Goal: Task Accomplishment & Management: Manage account settings

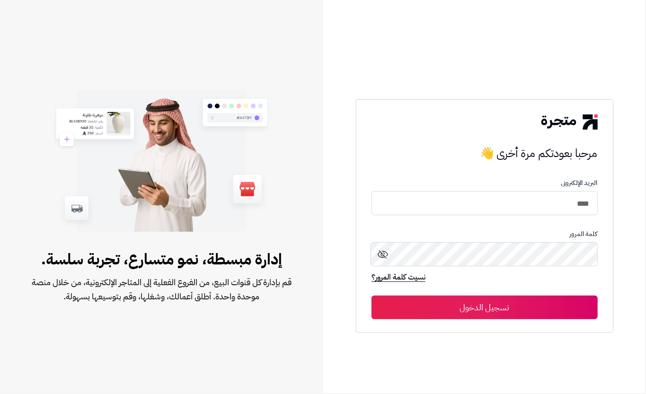
type input "****"
click at [470, 305] on button "تسجيل الدخول" at bounding box center [485, 308] width 226 height 24
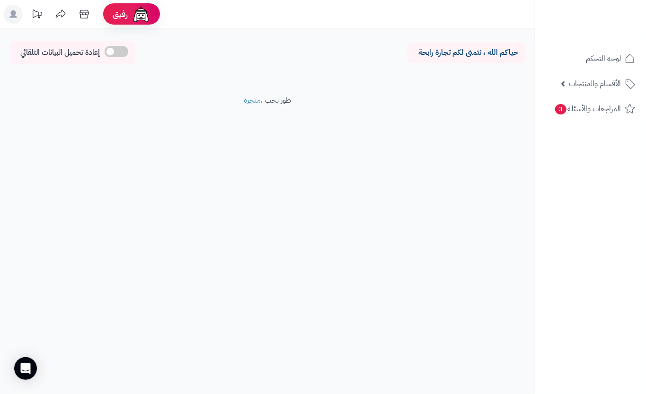
click at [561, 71] on ul "لوحة التحكم الأقسام والمنتجات المنتجات مخزون الخيارات الأقسام الماركات مواصفات …" at bounding box center [591, 83] width 111 height 73
click at [562, 79] on link "الأقسام والمنتجات" at bounding box center [590, 83] width 99 height 23
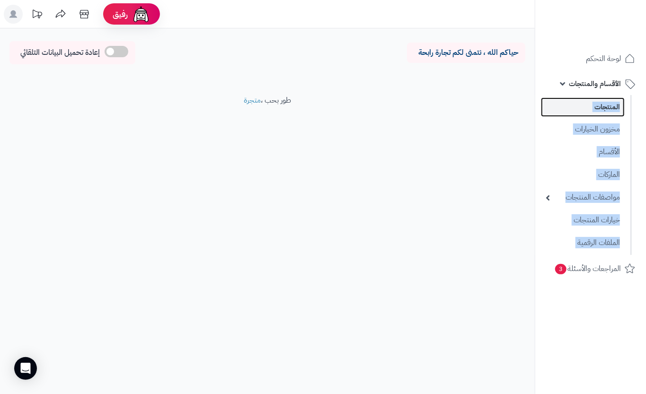
click at [575, 110] on link "المنتجات" at bounding box center [583, 107] width 84 height 19
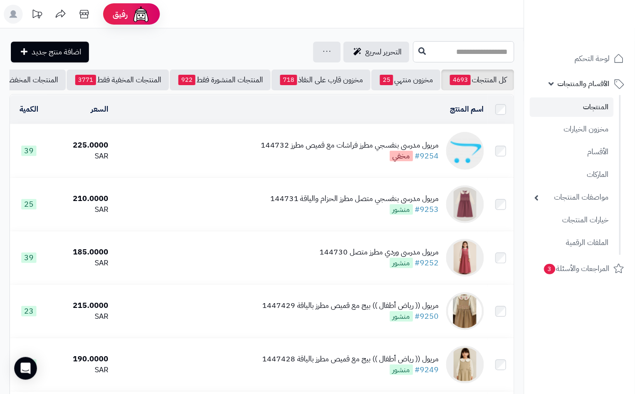
click at [488, 56] on input "text" at bounding box center [463, 51] width 101 height 21
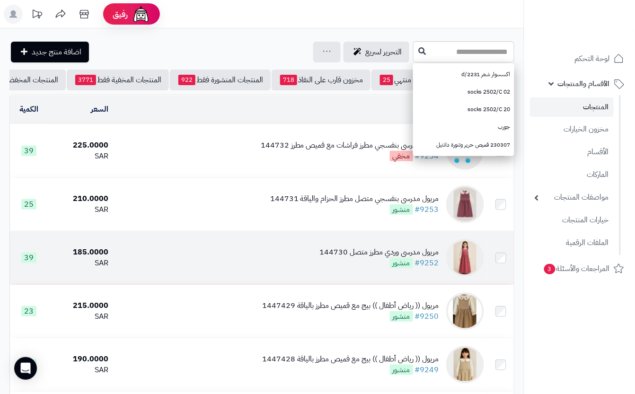
click at [288, 279] on td "مريول مدرسي وردي مطرز متصل 144730 #9252 منشور" at bounding box center [299, 258] width 375 height 53
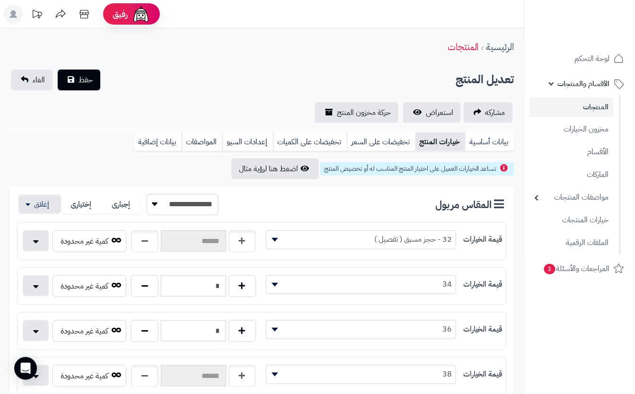
drag, startPoint x: 214, startPoint y: 99, endPoint x: 143, endPoint y: 89, distance: 72.7
click at [206, 95] on div "**********" at bounding box center [262, 97] width 524 height 54
click at [89, 76] on span "حفظ" at bounding box center [86, 79] width 14 height 11
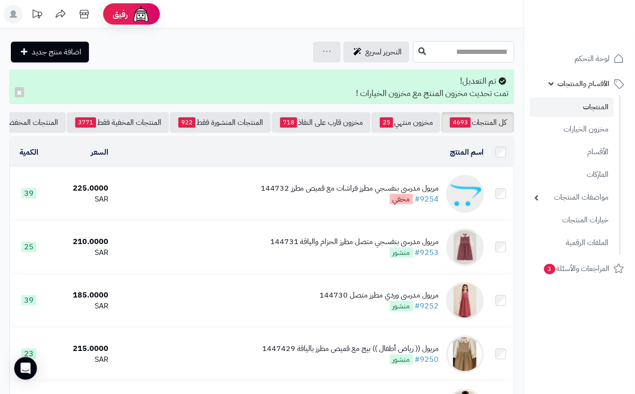
click at [428, 52] on input "text" at bounding box center [463, 51] width 101 height 21
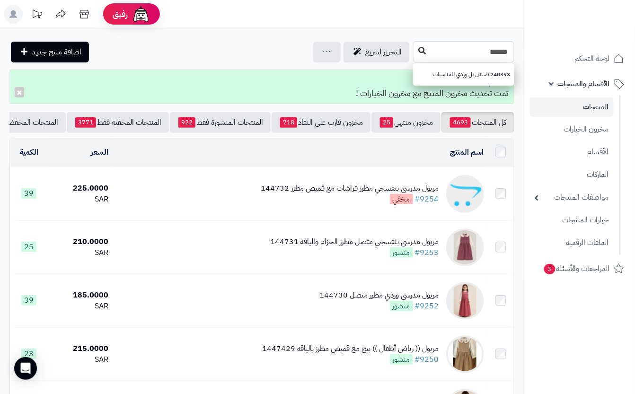
type input "******"
click at [419, 54] on icon at bounding box center [423, 51] width 8 height 8
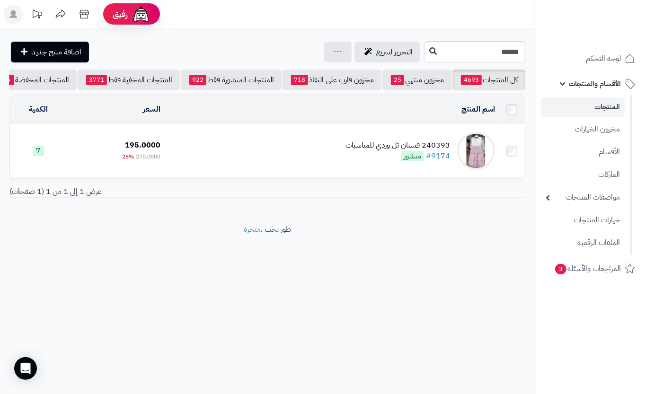
click at [226, 150] on td "240393 فستان تل وردي للمناسبات #9174 منشور" at bounding box center [331, 151] width 335 height 53
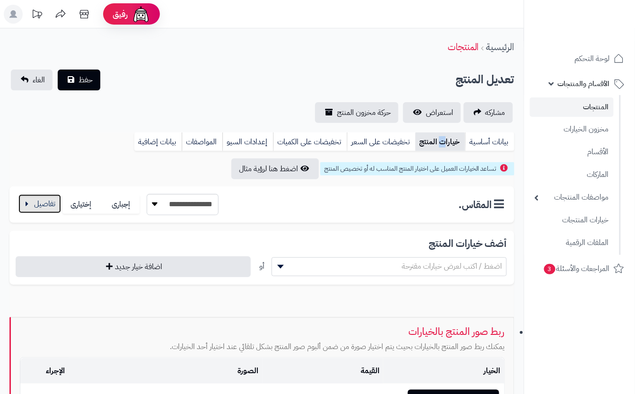
click at [37, 205] on button "button" at bounding box center [39, 204] width 43 height 19
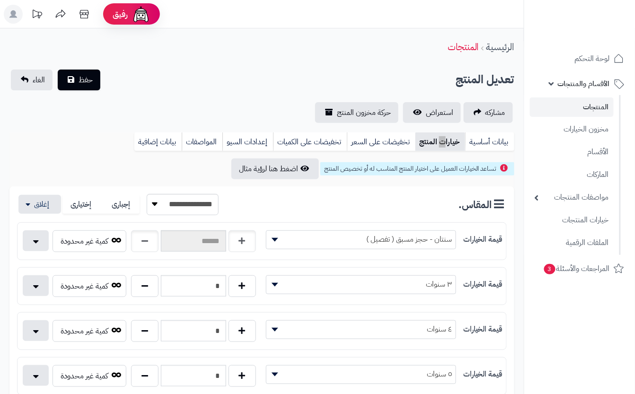
scroll to position [252, 0]
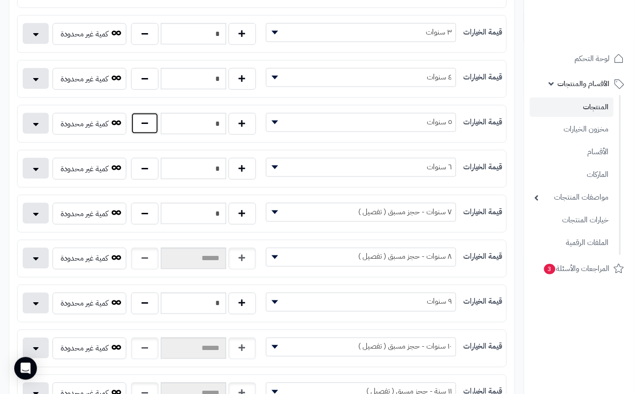
click at [147, 131] on button "button" at bounding box center [144, 124] width 27 height 22
click at [237, 126] on button "button" at bounding box center [242, 124] width 27 height 22
type input "*"
click at [142, 177] on button "button" at bounding box center [144, 169] width 27 height 22
type input "*"
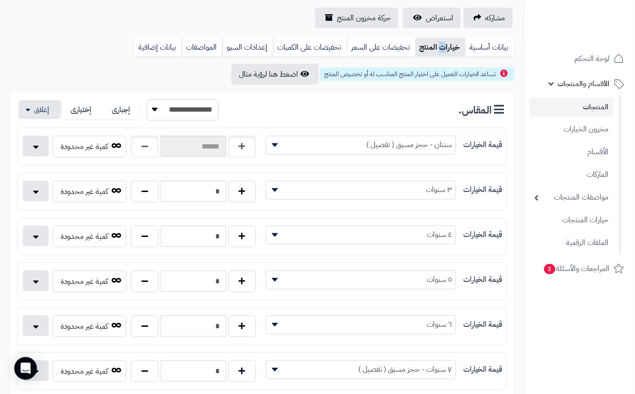
scroll to position [0, 0]
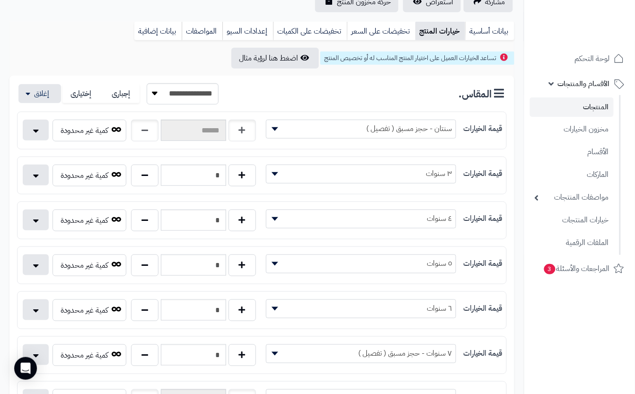
scroll to position [63, 0]
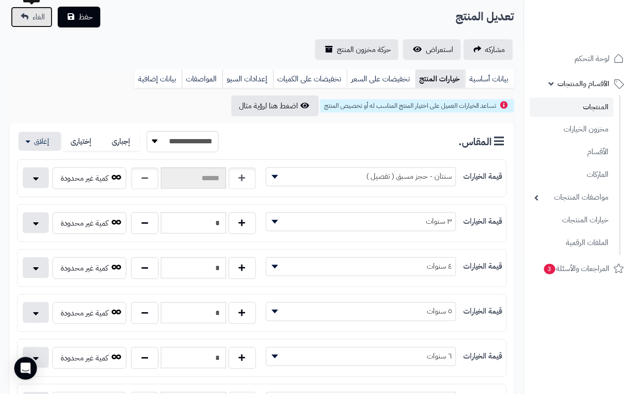
click at [36, 9] on link "الغاء" at bounding box center [32, 17] width 42 height 21
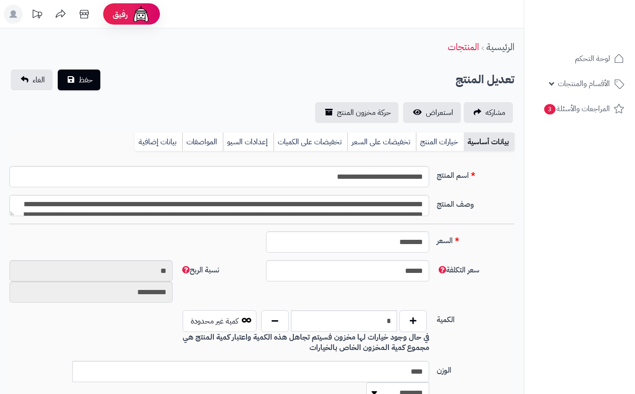
scroll to position [63, 0]
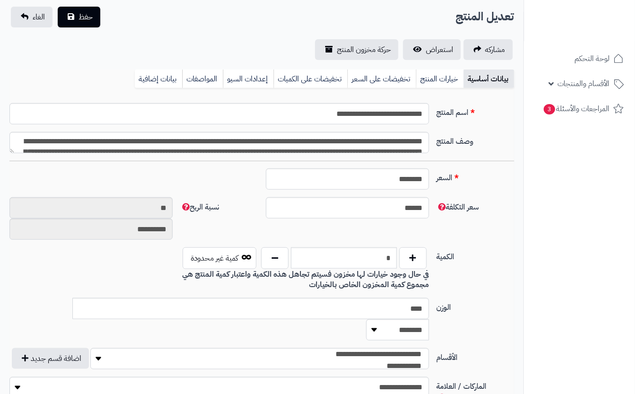
click at [447, 76] on link "خيارات المنتج" at bounding box center [440, 79] width 48 height 19
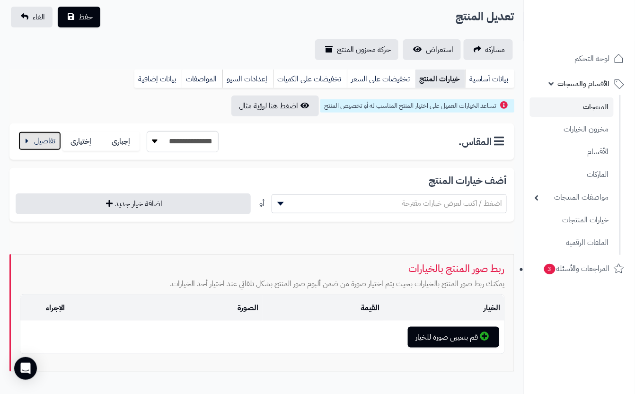
click at [35, 145] on button "button" at bounding box center [39, 141] width 43 height 19
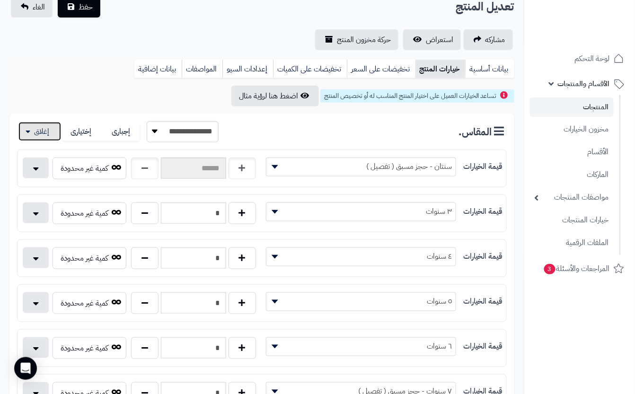
scroll to position [0, 0]
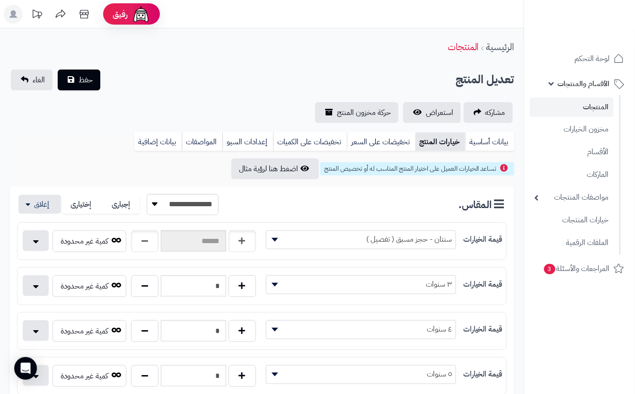
click at [141, 79] on div "تعديل المنتج حفظ الغاء" at bounding box center [261, 80] width 505 height 21
click at [95, 81] on button "حفظ" at bounding box center [79, 79] width 43 height 21
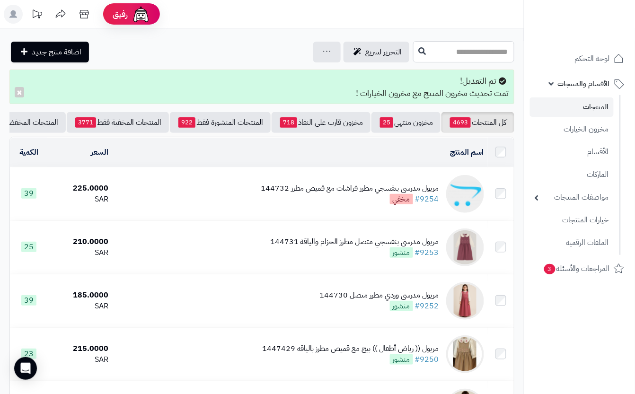
click at [482, 52] on input "text" at bounding box center [463, 51] width 101 height 21
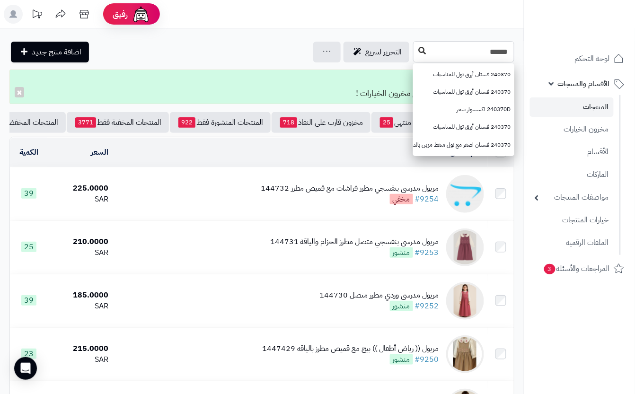
type input "******"
click at [419, 52] on icon at bounding box center [423, 51] width 8 height 8
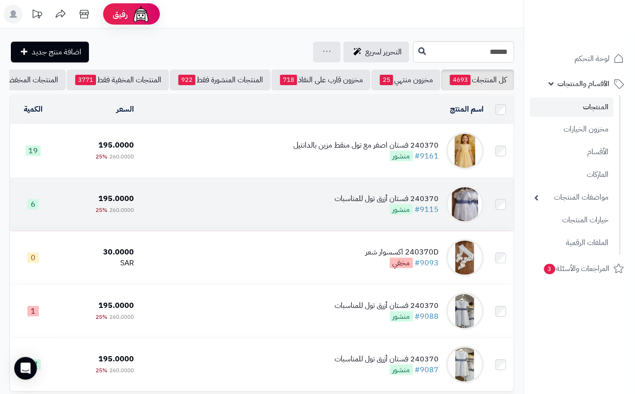
click at [293, 218] on td "240370 فستان أزرق تول للمناسبات #9115 منشور" at bounding box center [313, 204] width 350 height 53
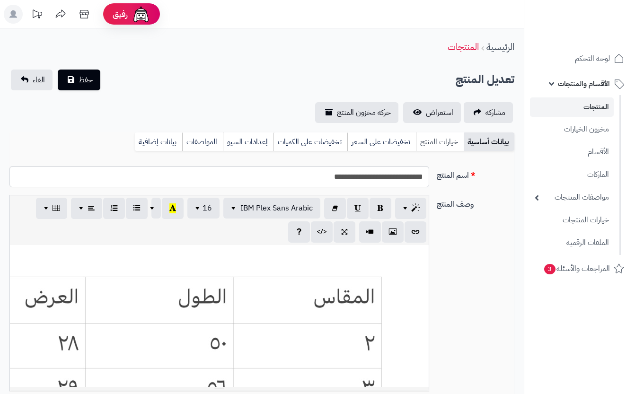
click at [430, 148] on link "خيارات المنتج" at bounding box center [440, 142] width 48 height 19
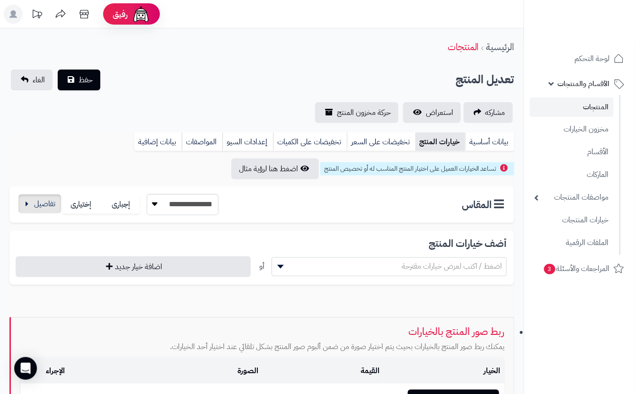
click at [26, 207] on div "**********" at bounding box center [261, 205] width 505 height 36
click at [47, 211] on button "button" at bounding box center [39, 204] width 43 height 19
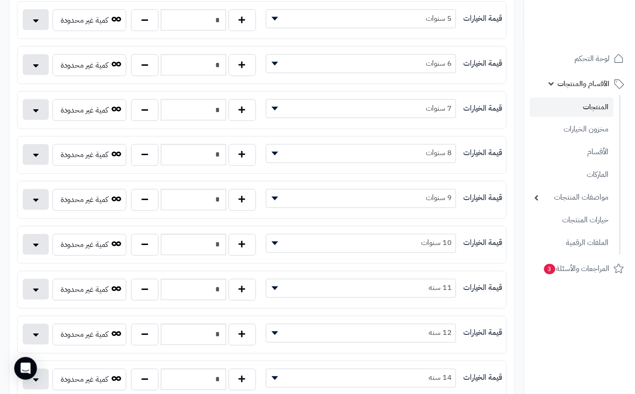
scroll to position [379, 0]
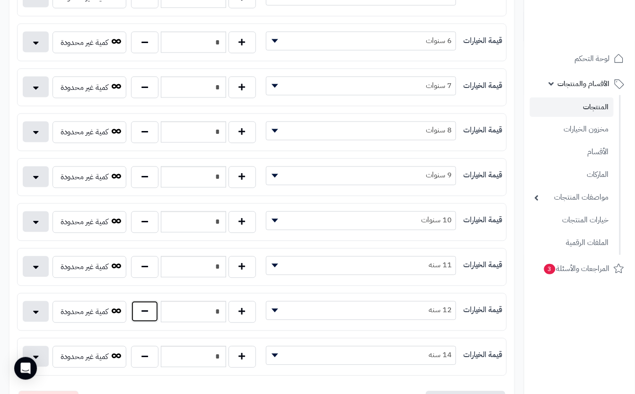
click at [154, 322] on button "button" at bounding box center [144, 312] width 27 height 22
type input "*"
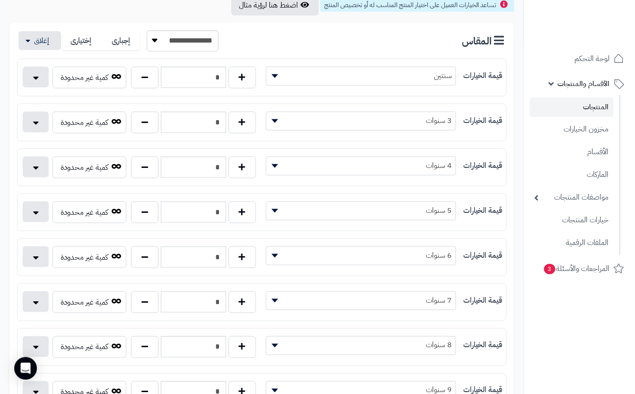
scroll to position [0, 0]
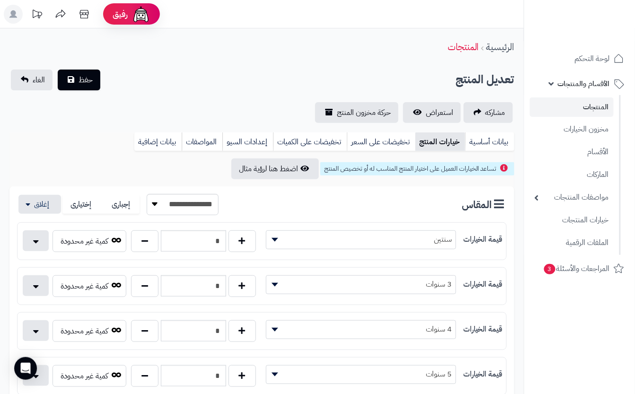
drag, startPoint x: 179, startPoint y: 69, endPoint x: 154, endPoint y: 71, distance: 24.2
click at [93, 76] on button "حفظ" at bounding box center [79, 79] width 43 height 21
